Goal: Task Accomplishment & Management: Complete application form

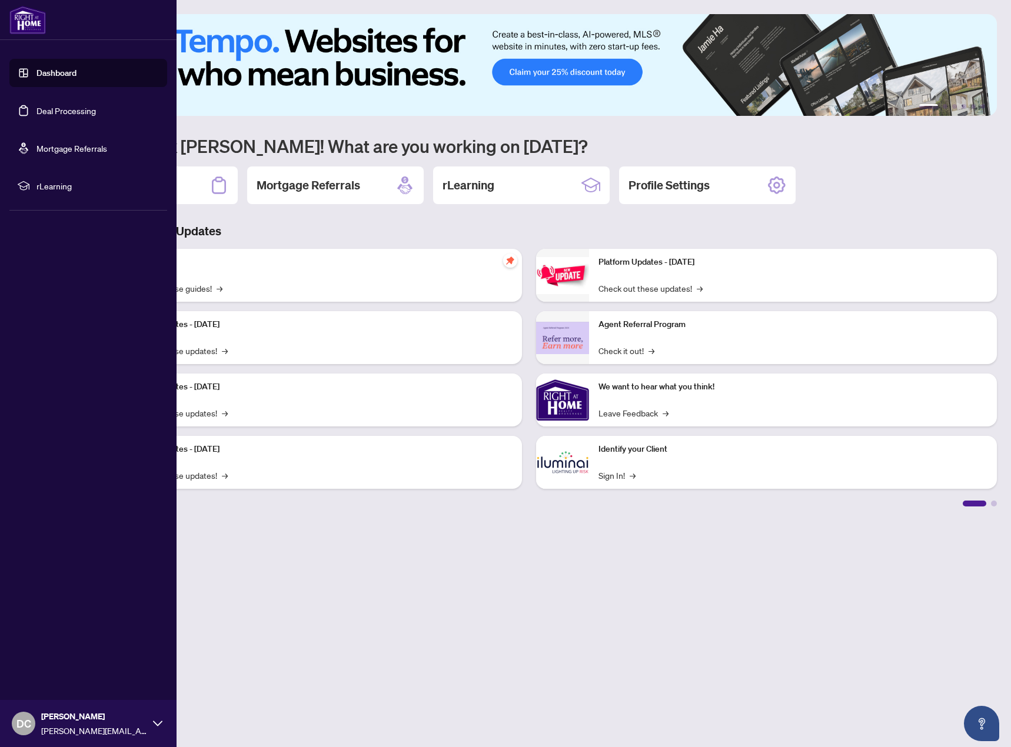
click at [59, 105] on link "Deal Processing" at bounding box center [65, 110] width 59 height 11
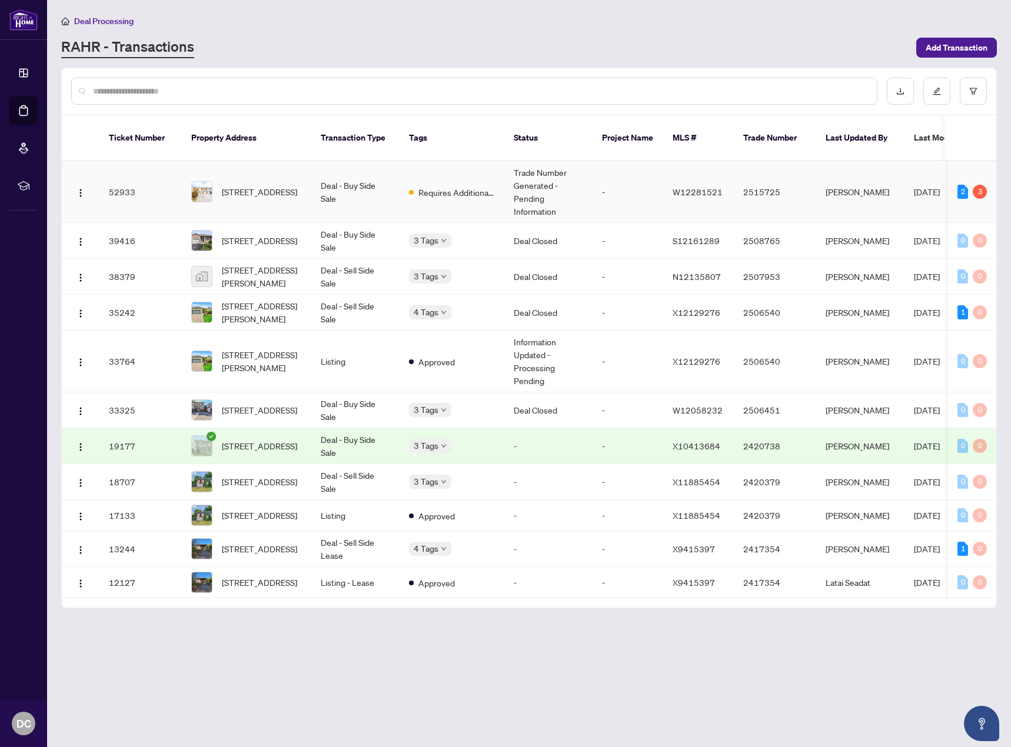
click at [524, 191] on td "Trade Number Generated - Pending Information" at bounding box center [548, 192] width 88 height 62
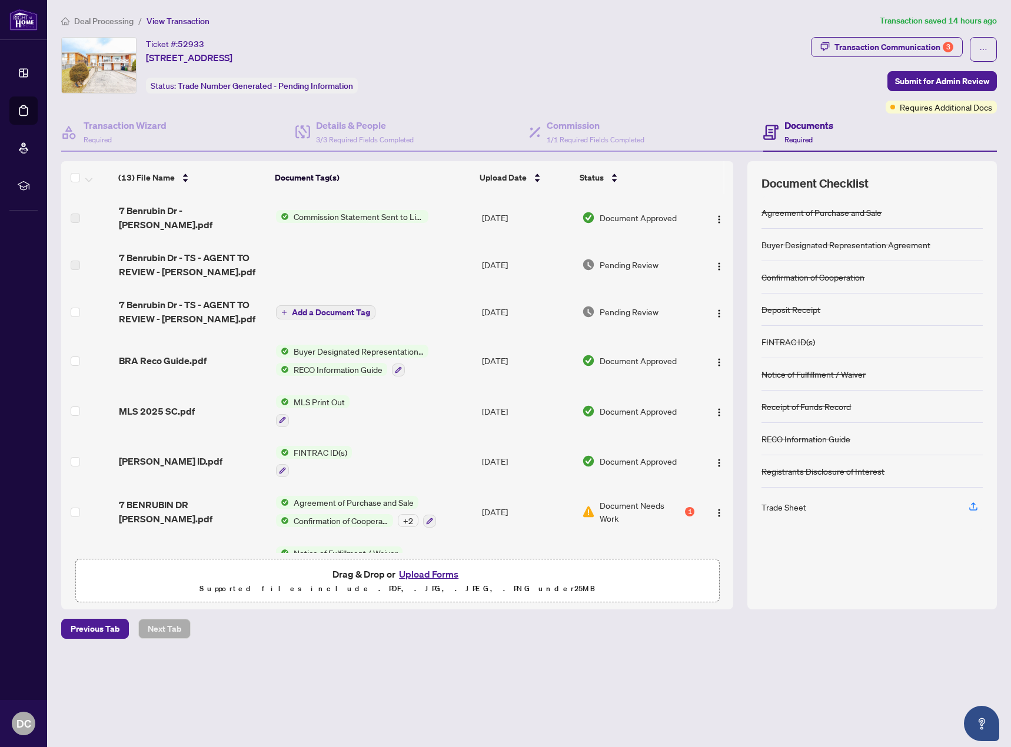
click at [931, 46] on div "Transaction Communication 3" at bounding box center [893, 47] width 119 height 19
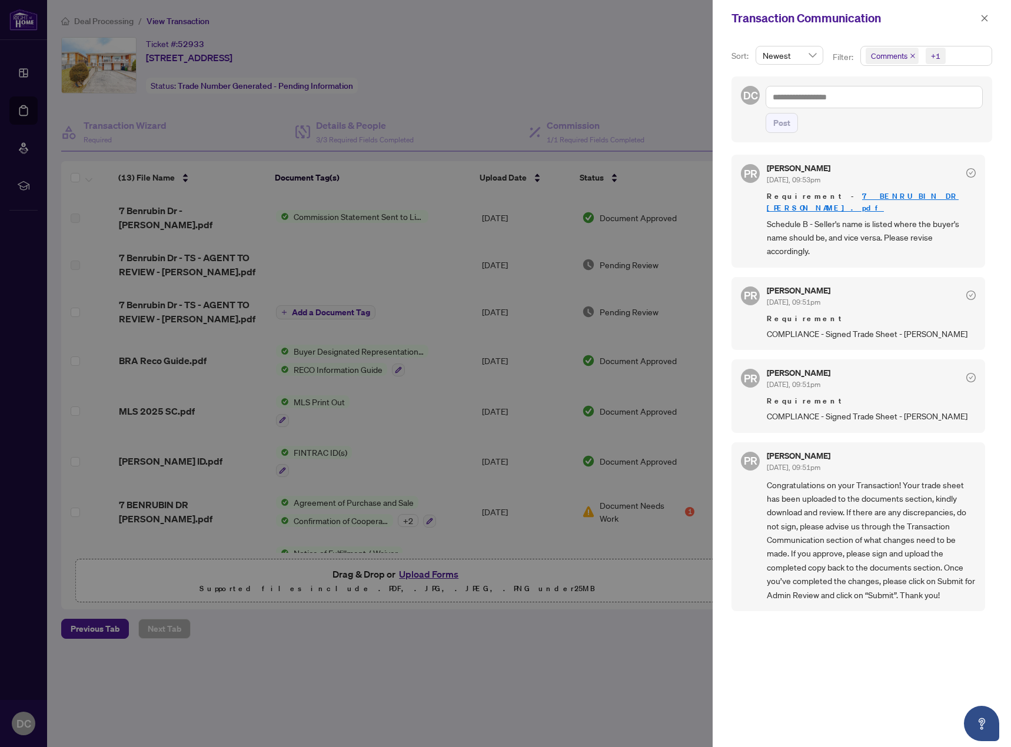
scroll to position [2, 0]
click at [811, 55] on span "Newest" at bounding box center [789, 55] width 54 height 18
click at [912, 55] on icon "close" at bounding box center [912, 56] width 6 height 6
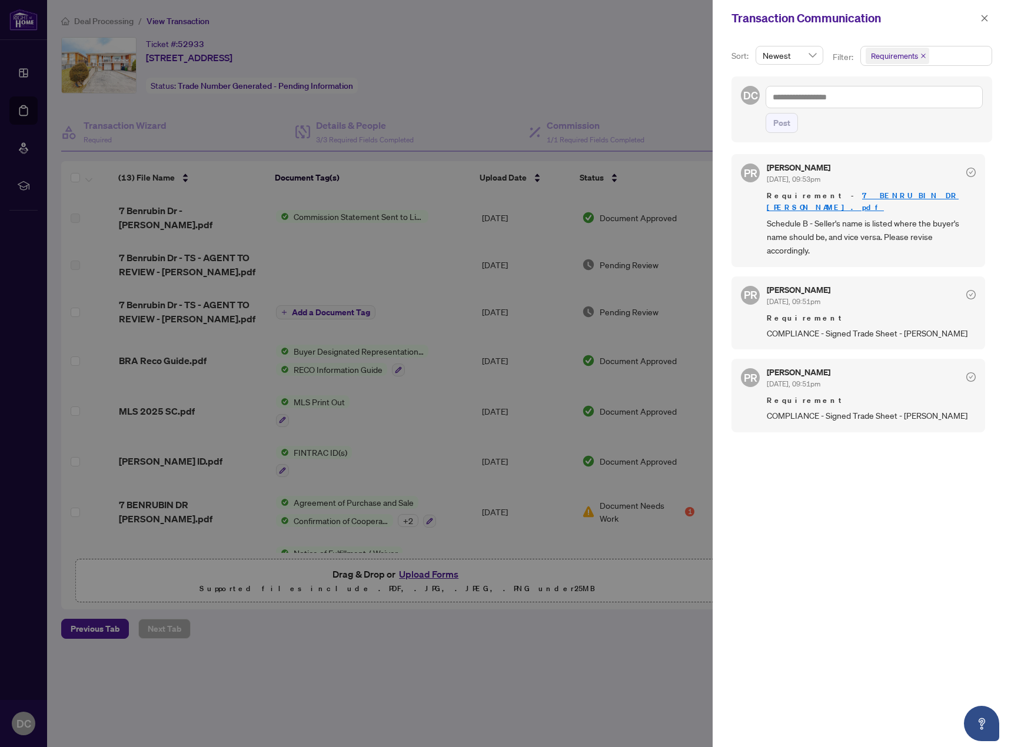
click at [984, 15] on icon "close" at bounding box center [984, 18] width 8 height 8
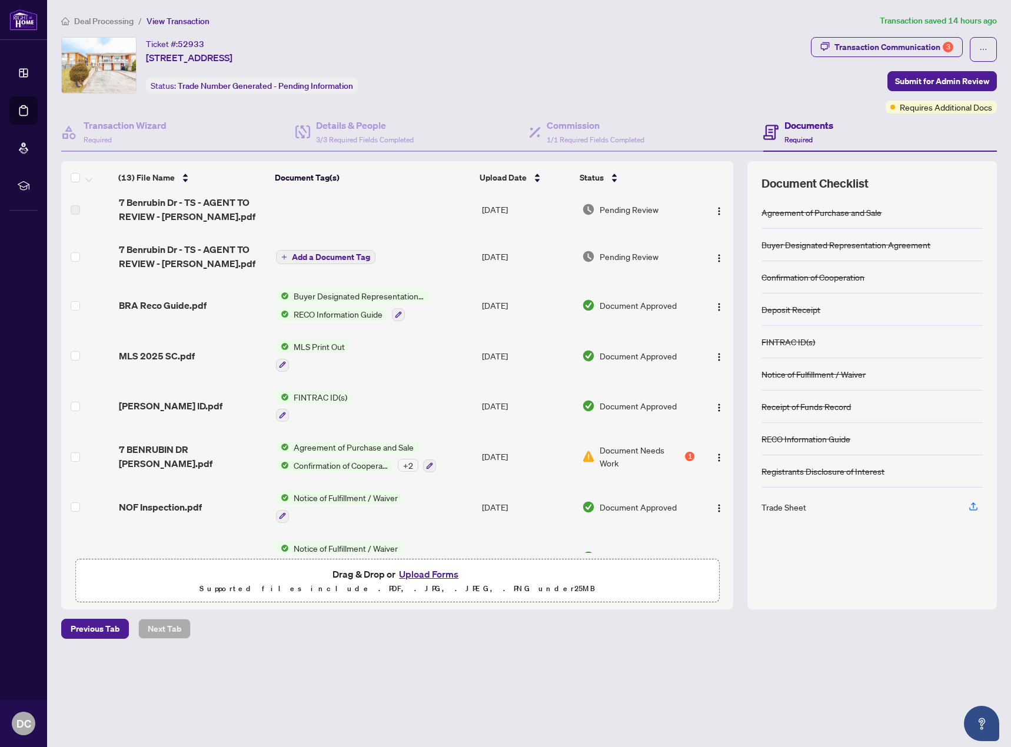
scroll to position [0, 0]
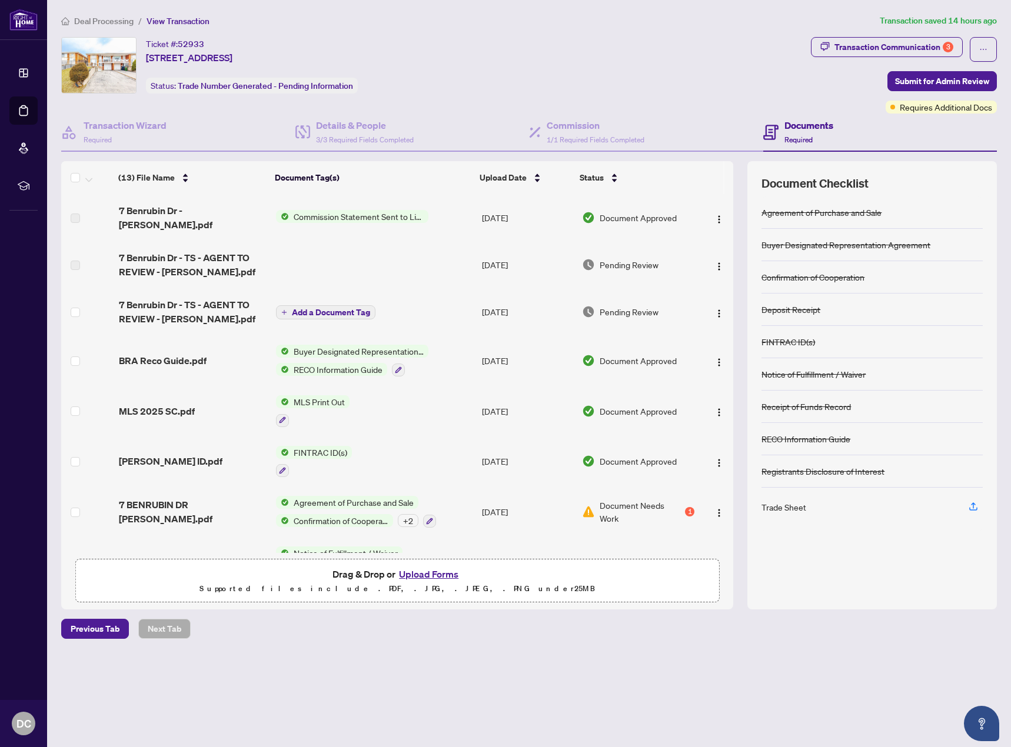
click at [717, 309] on img "button" at bounding box center [718, 313] width 9 height 9
click at [739, 359] on span "Download" at bounding box center [771, 362] width 112 height 13
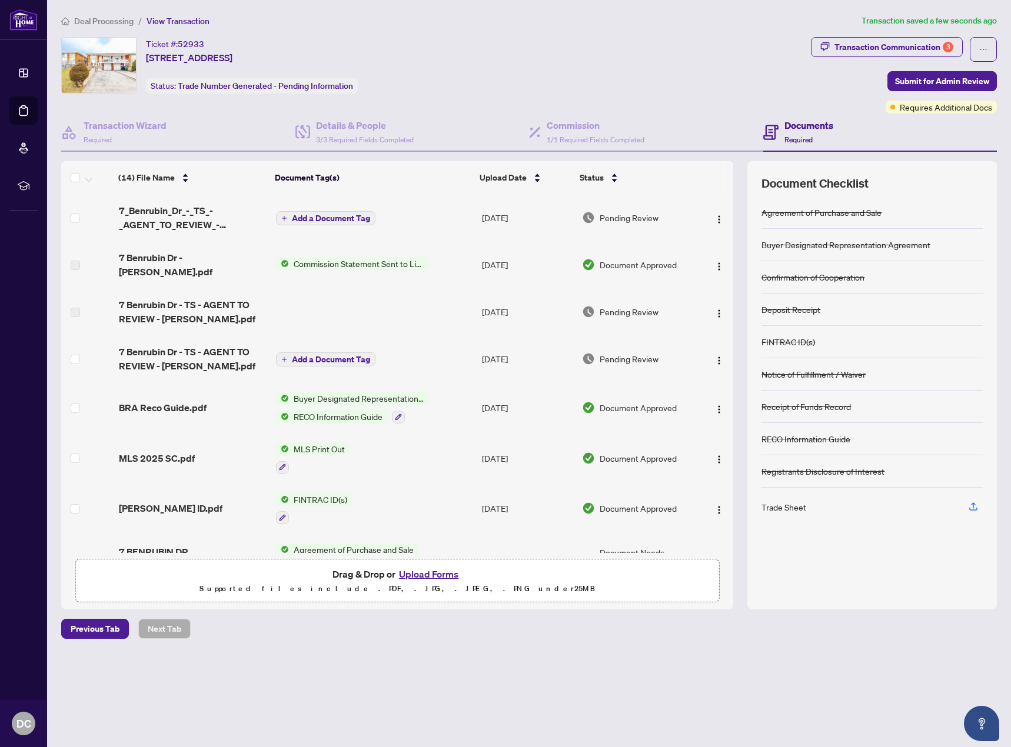
click at [353, 217] on span "Add a Document Tag" at bounding box center [331, 218] width 78 height 8
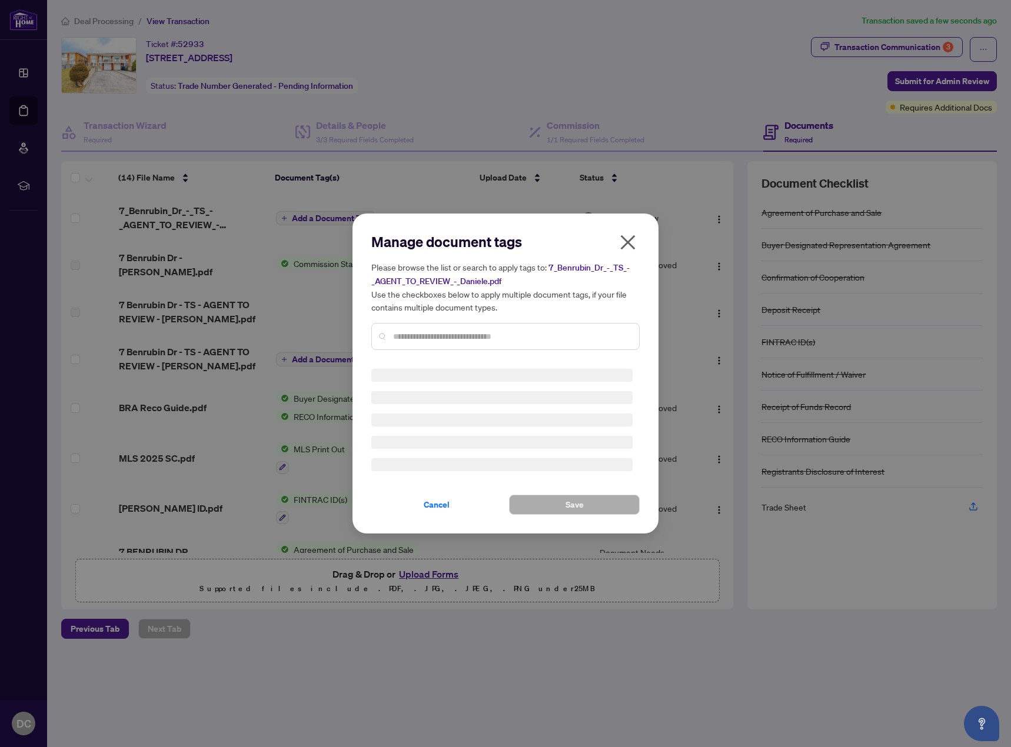
click at [445, 335] on input "text" at bounding box center [511, 336] width 236 height 13
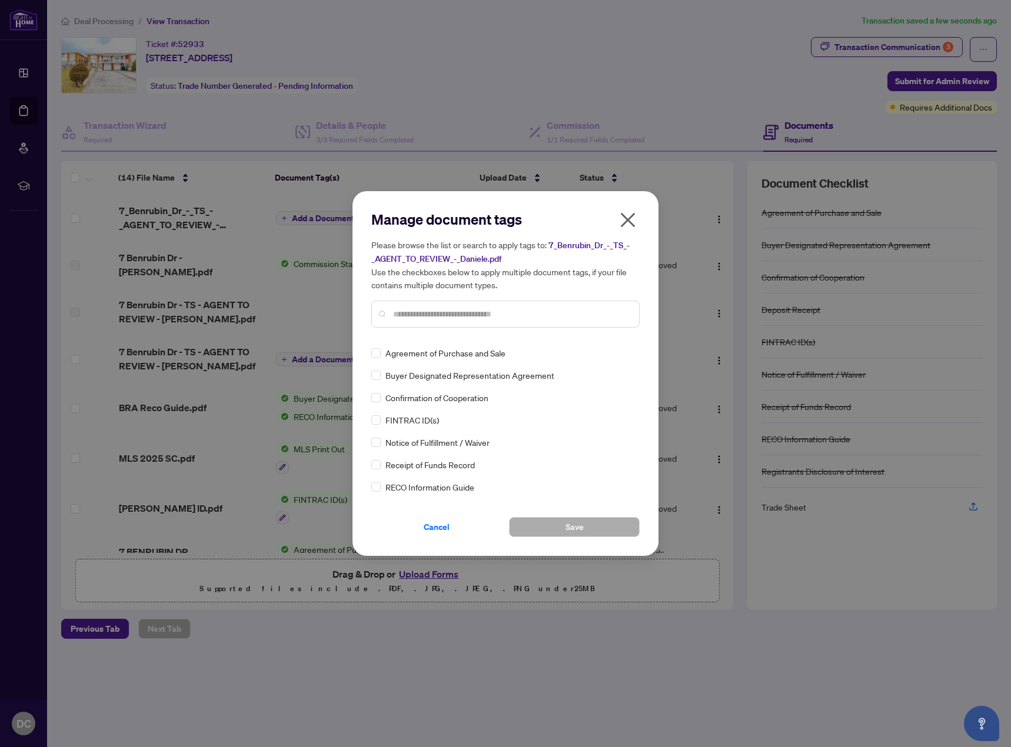
click at [622, 225] on icon "close" at bounding box center [628, 220] width 15 height 15
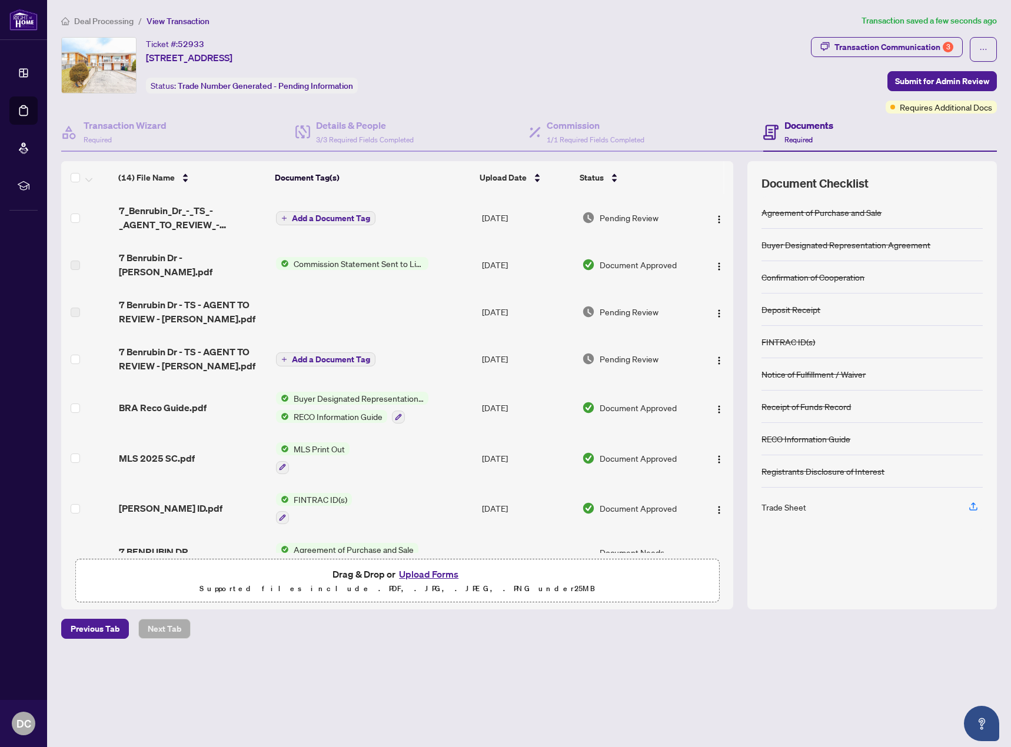
click at [721, 222] on button "button" at bounding box center [718, 217] width 19 height 19
click at [319, 214] on span "Add a Document Tag" at bounding box center [331, 218] width 78 height 8
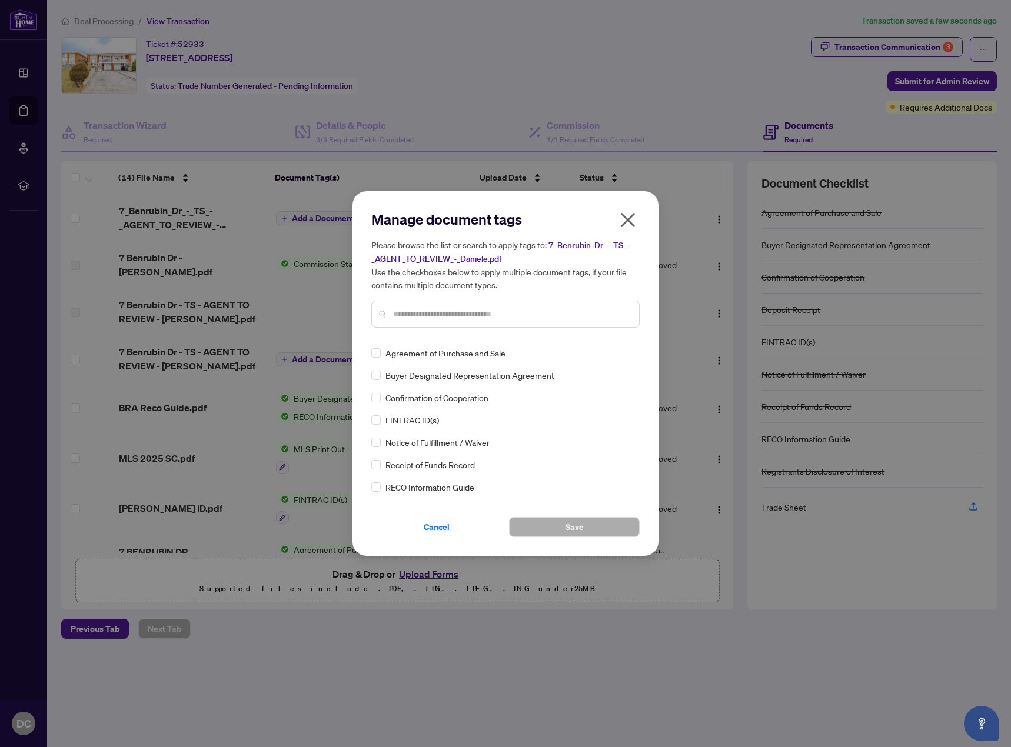
click at [437, 311] on input "text" at bounding box center [511, 314] width 236 height 13
type input "*****"
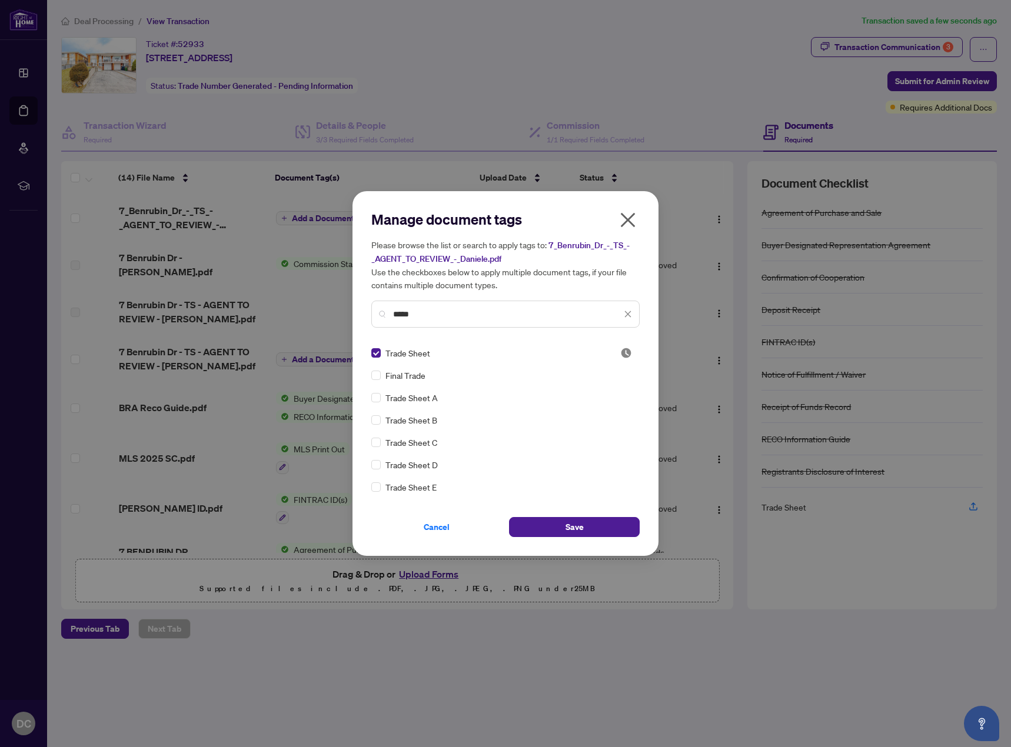
click at [568, 524] on span "Save" at bounding box center [574, 527] width 18 height 19
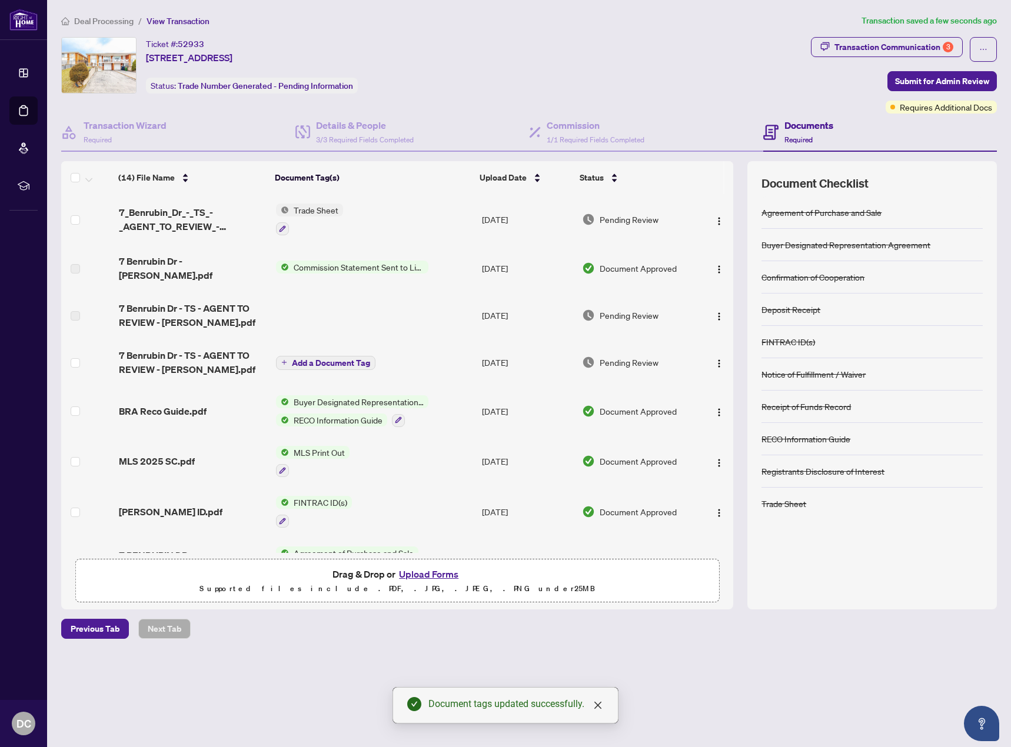
click at [933, 79] on span "Submit for Admin Review" at bounding box center [942, 81] width 94 height 19
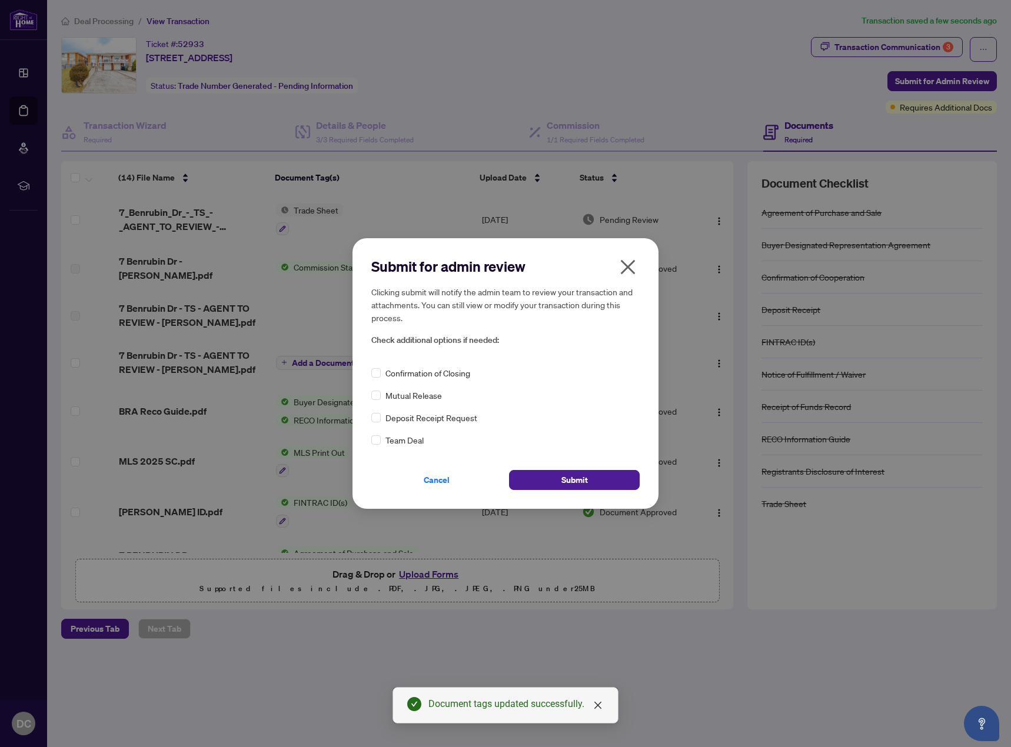
click at [545, 473] on button "Submit" at bounding box center [574, 480] width 131 height 20
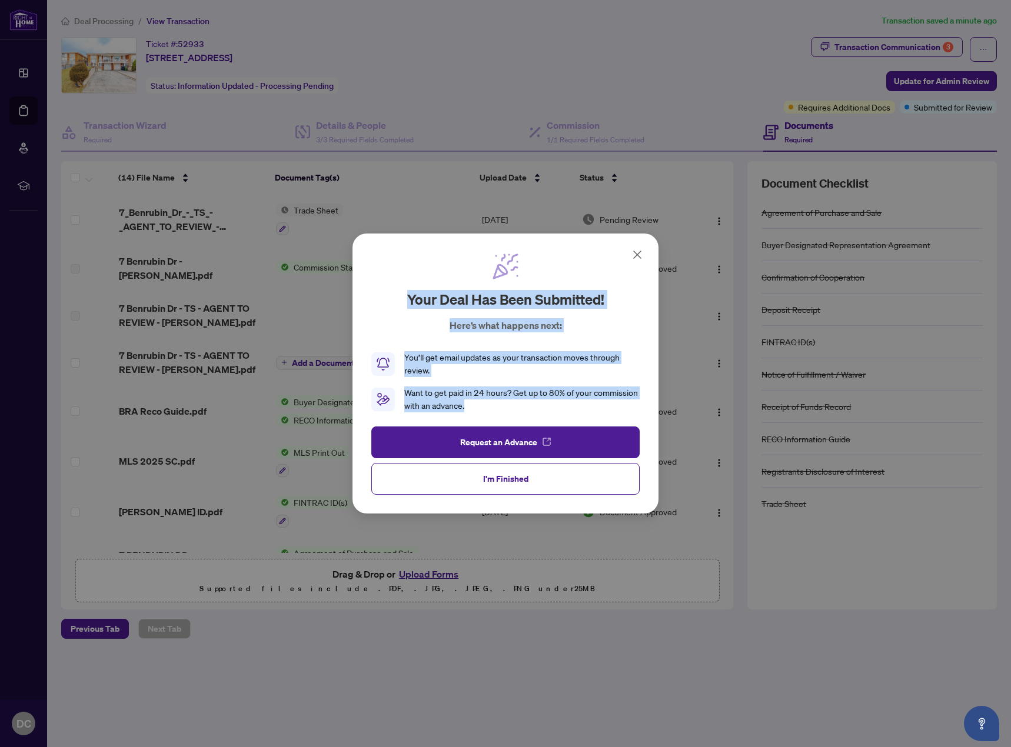
drag, startPoint x: 639, startPoint y: 254, endPoint x: 590, endPoint y: 414, distance: 167.8
click at [594, 404] on div "Your deal has been submitted! Here’s what happens next: You’ll get email update…" at bounding box center [505, 332] width 268 height 160
click at [564, 476] on button "I'm Finished" at bounding box center [505, 479] width 268 height 32
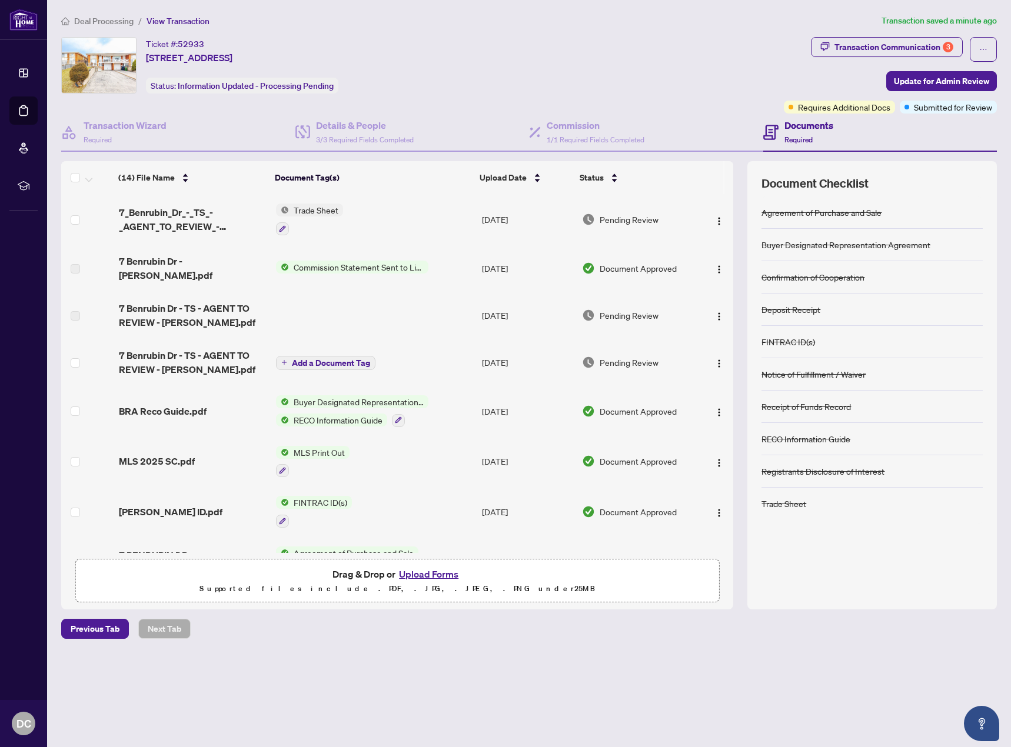
click at [566, 619] on div "Deal Processing / View Transaction Transaction saved a minute ago Ticket #: 529…" at bounding box center [528, 326] width 945 height 625
click at [898, 45] on div "Transaction Communication 3" at bounding box center [893, 47] width 119 height 19
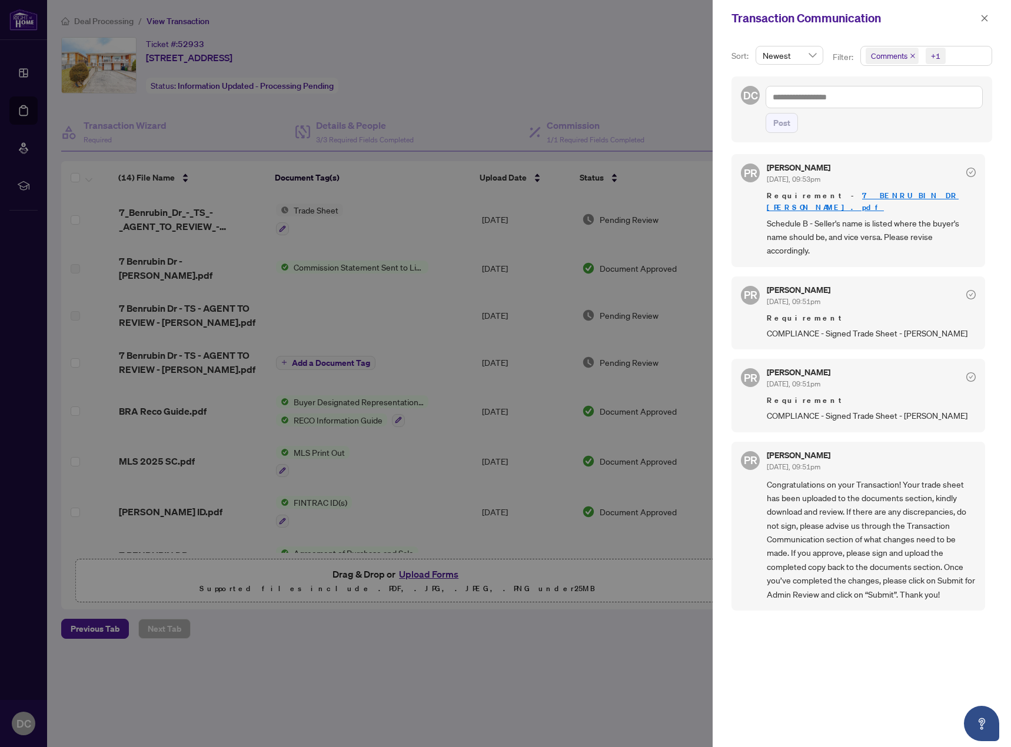
click at [372, 642] on div at bounding box center [505, 373] width 1011 height 747
click at [379, 635] on div at bounding box center [505, 373] width 1011 height 747
click at [982, 18] on icon "close" at bounding box center [984, 18] width 8 height 8
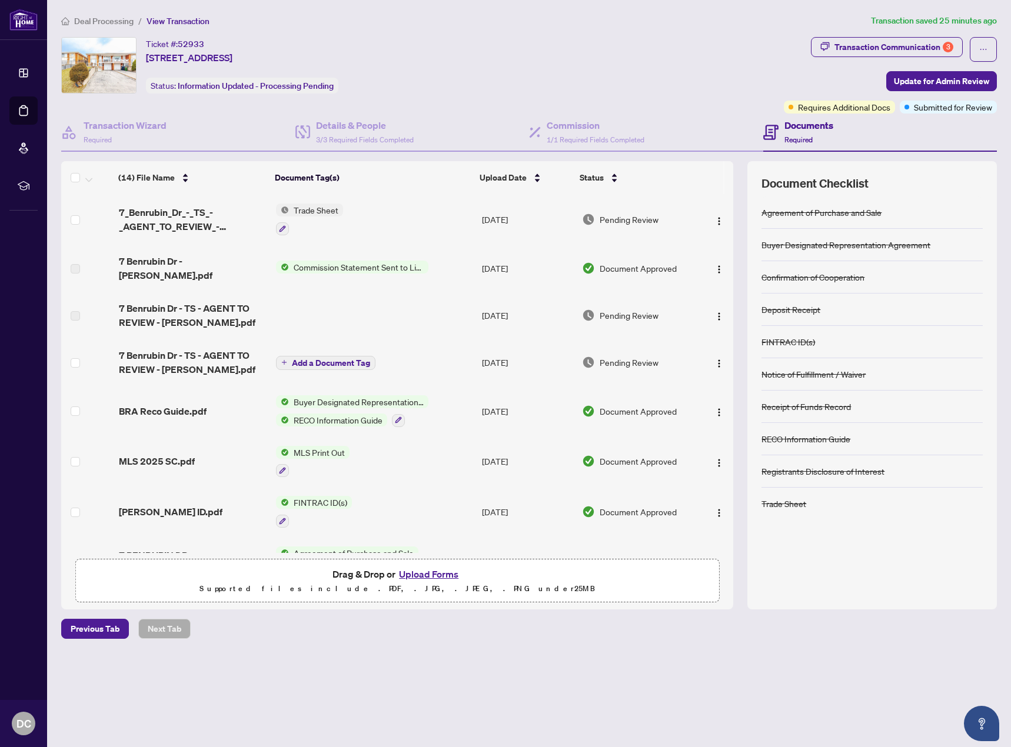
scroll to position [322, 0]
